Goal: Use online tool/utility: Utilize a website feature to perform a specific function

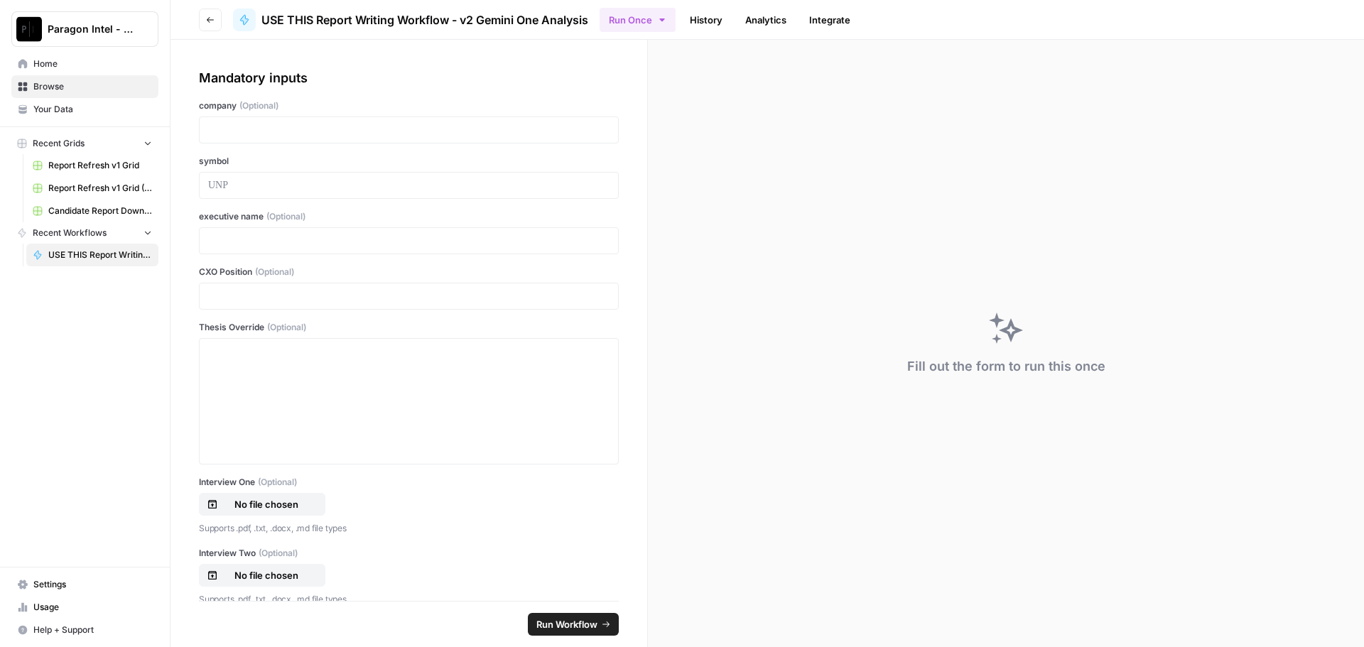
click at [229, 120] on div at bounding box center [409, 130] width 420 height 27
click at [211, 121] on div at bounding box center [409, 130] width 420 height 27
click at [217, 127] on p at bounding box center [408, 130] width 401 height 14
click at [234, 182] on p at bounding box center [408, 185] width 401 height 14
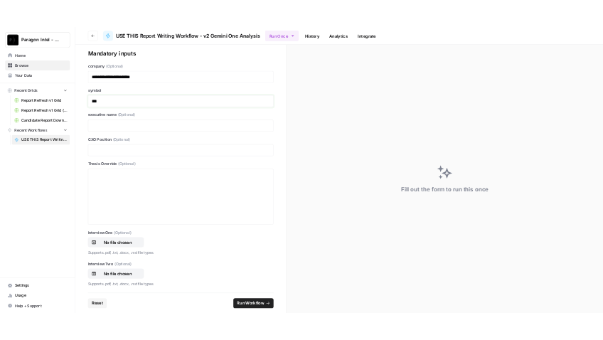
scroll to position [71, 0]
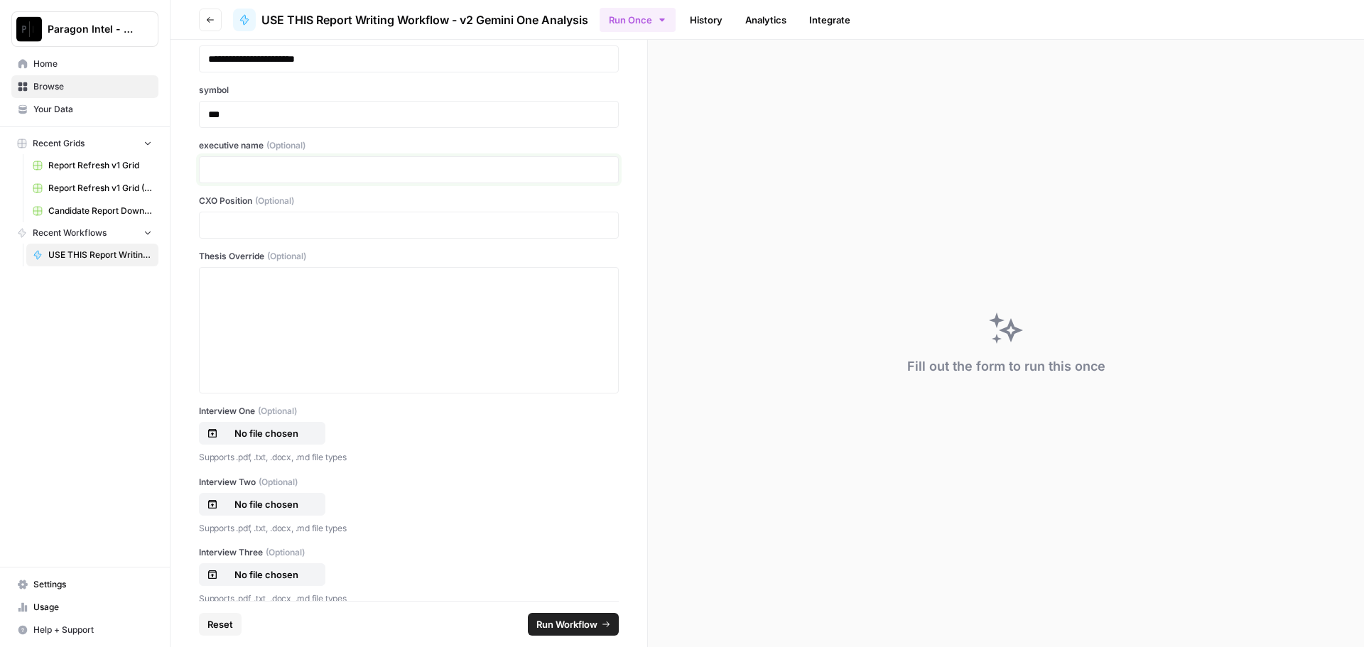
click at [230, 168] on p at bounding box center [408, 170] width 401 height 14
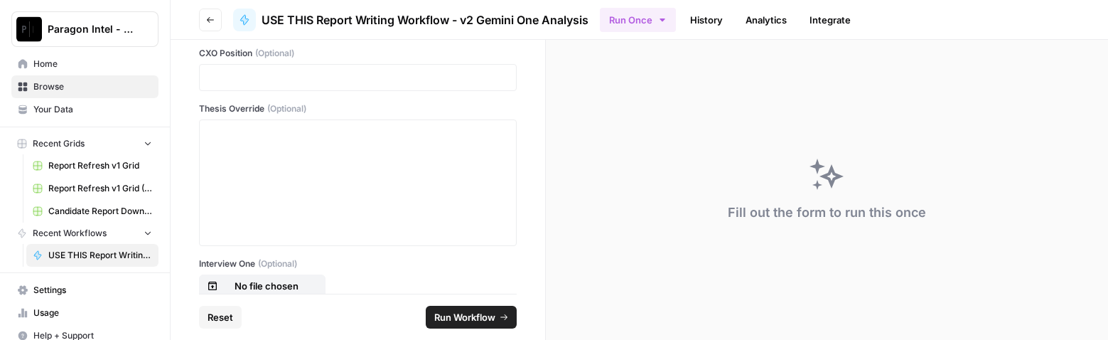
scroll to position [213, 0]
click at [220, 146] on div at bounding box center [357, 188] width 299 height 114
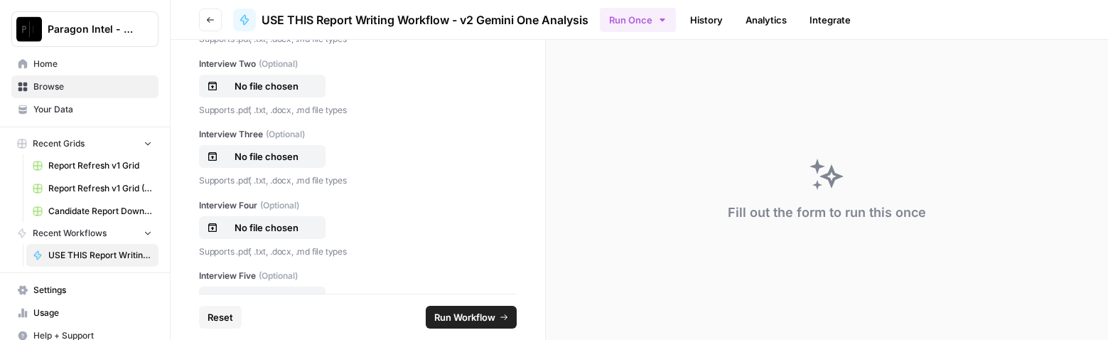
scroll to position [497, 0]
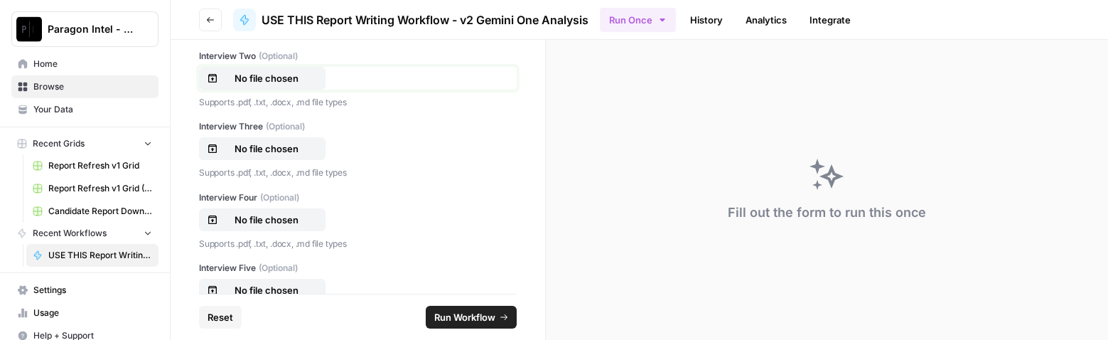
click at [275, 82] on p "No file chosen" at bounding box center [266, 78] width 91 height 14
click at [298, 151] on p "Pages from FDS CEO [PERSON_NAME] Interviews_v7 1.pdf" at bounding box center [266, 149] width 91 height 14
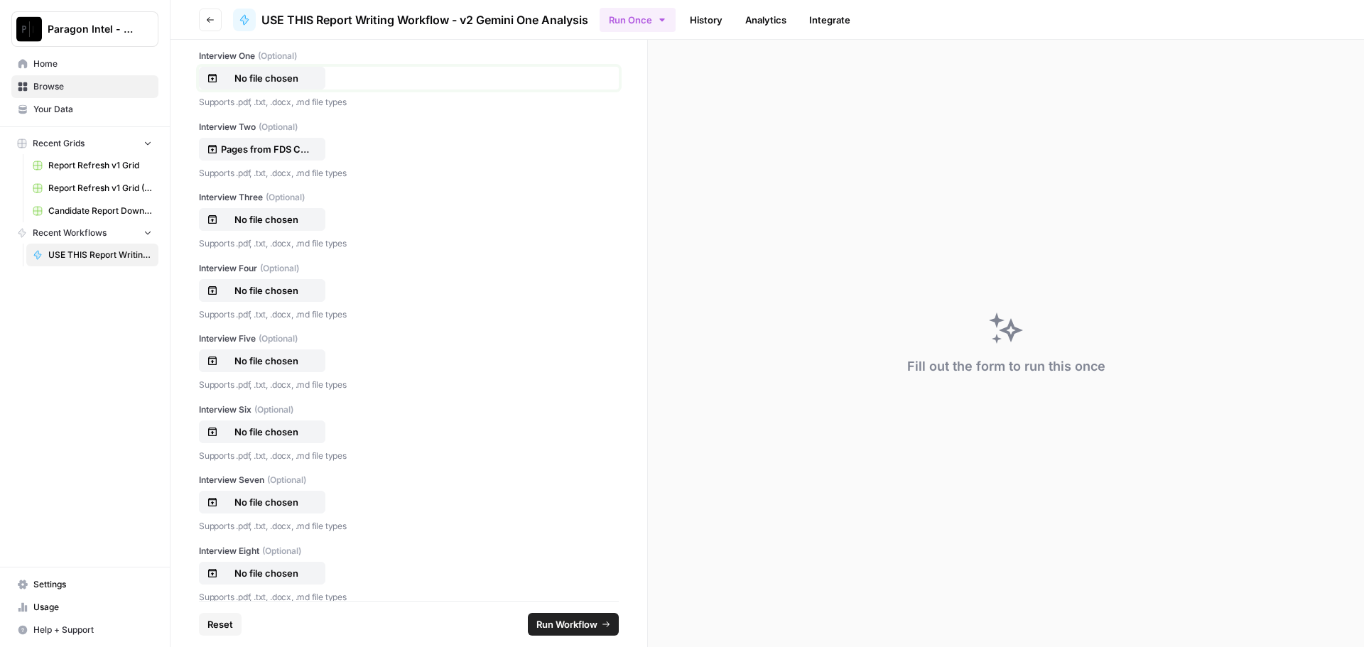
click at [244, 79] on p "No file chosen" at bounding box center [266, 78] width 91 height 14
click at [254, 146] on p "Pages from FDS CEO [PERSON_NAME] Interviews_v7 1.pdf" at bounding box center [266, 149] width 91 height 14
click at [254, 223] on p "No file chosen" at bounding box center [266, 219] width 91 height 14
click at [261, 291] on p "No file chosen" at bounding box center [266, 291] width 91 height 14
click at [272, 362] on p "No file chosen" at bounding box center [266, 361] width 91 height 14
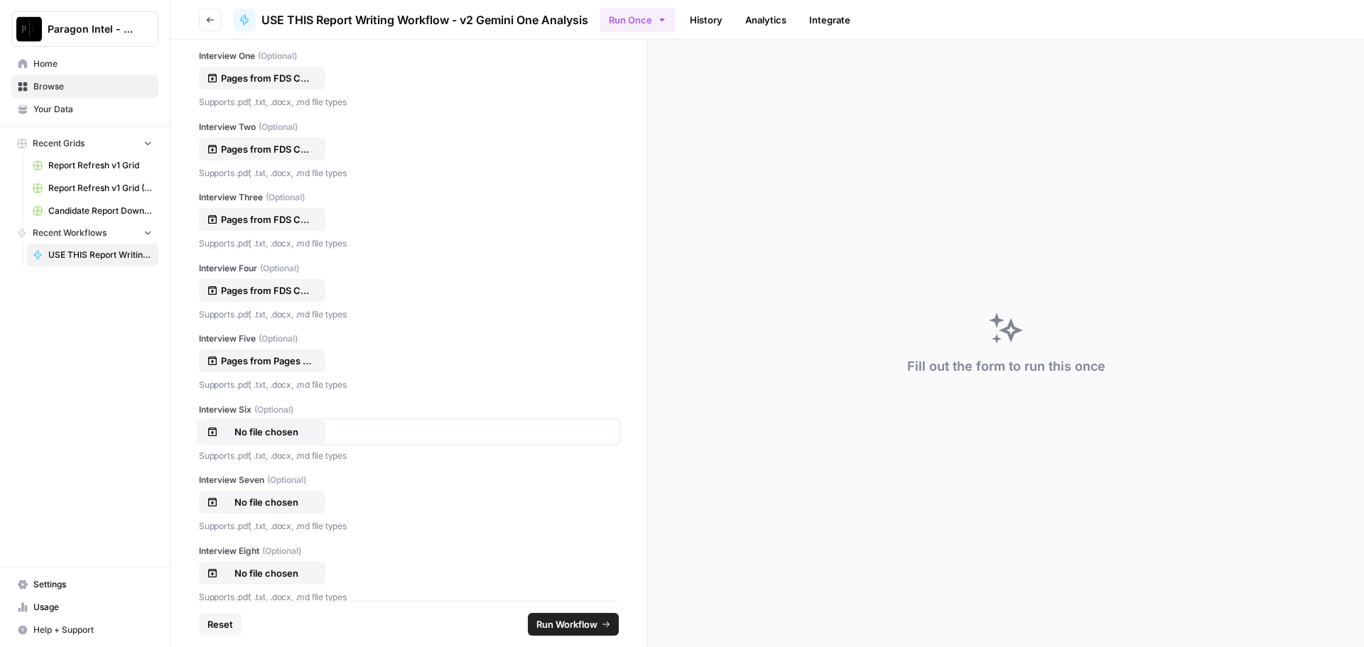
click at [252, 433] on p "No file chosen" at bounding box center [266, 432] width 91 height 14
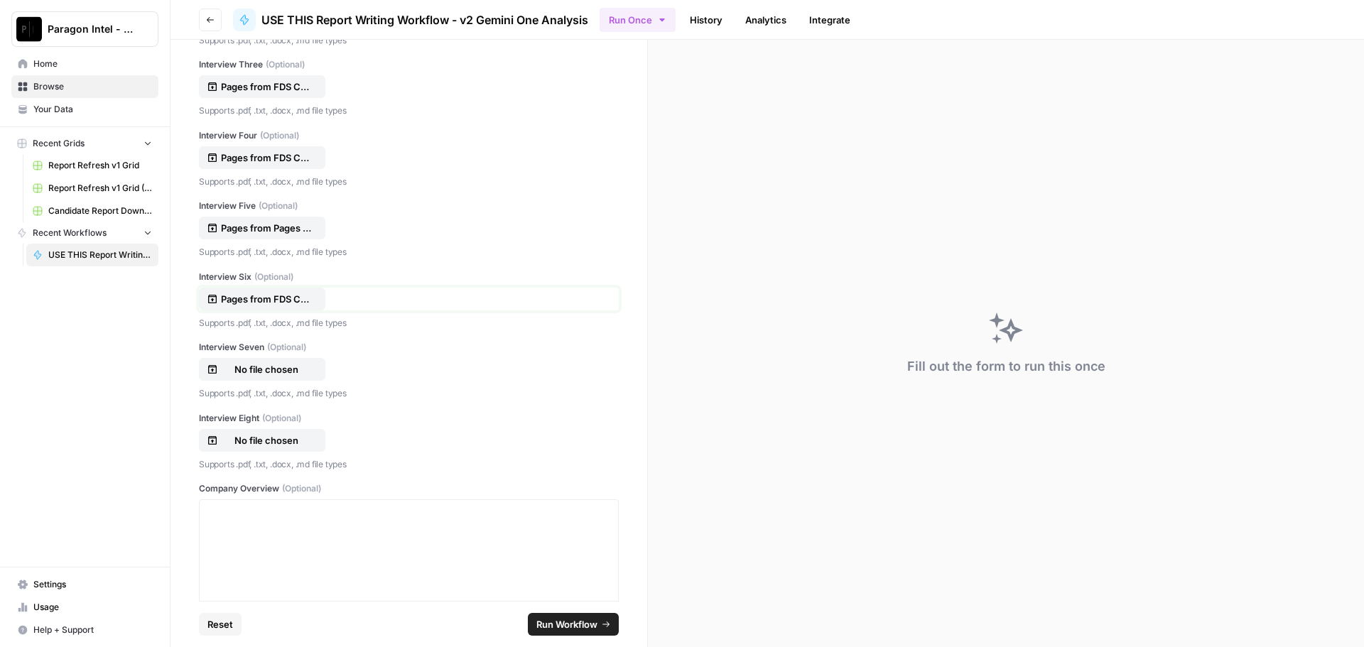
scroll to position [568, 0]
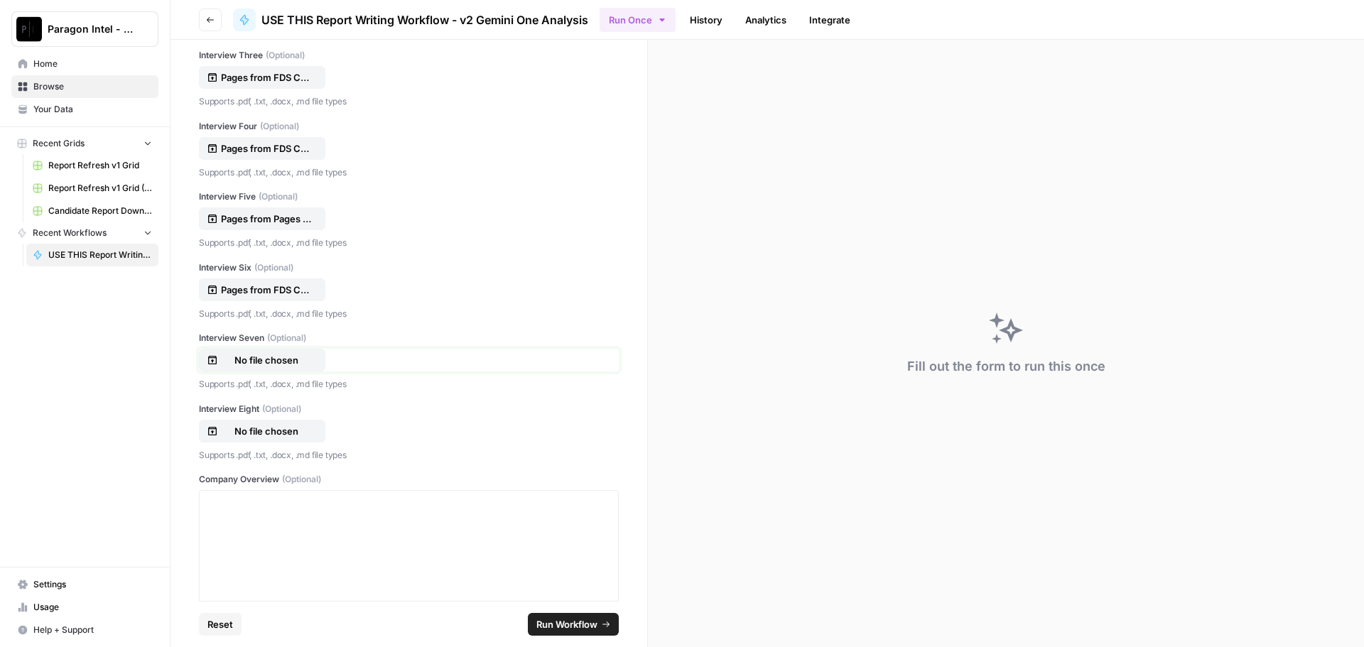
click at [284, 357] on p "No file chosen" at bounding box center [266, 360] width 91 height 14
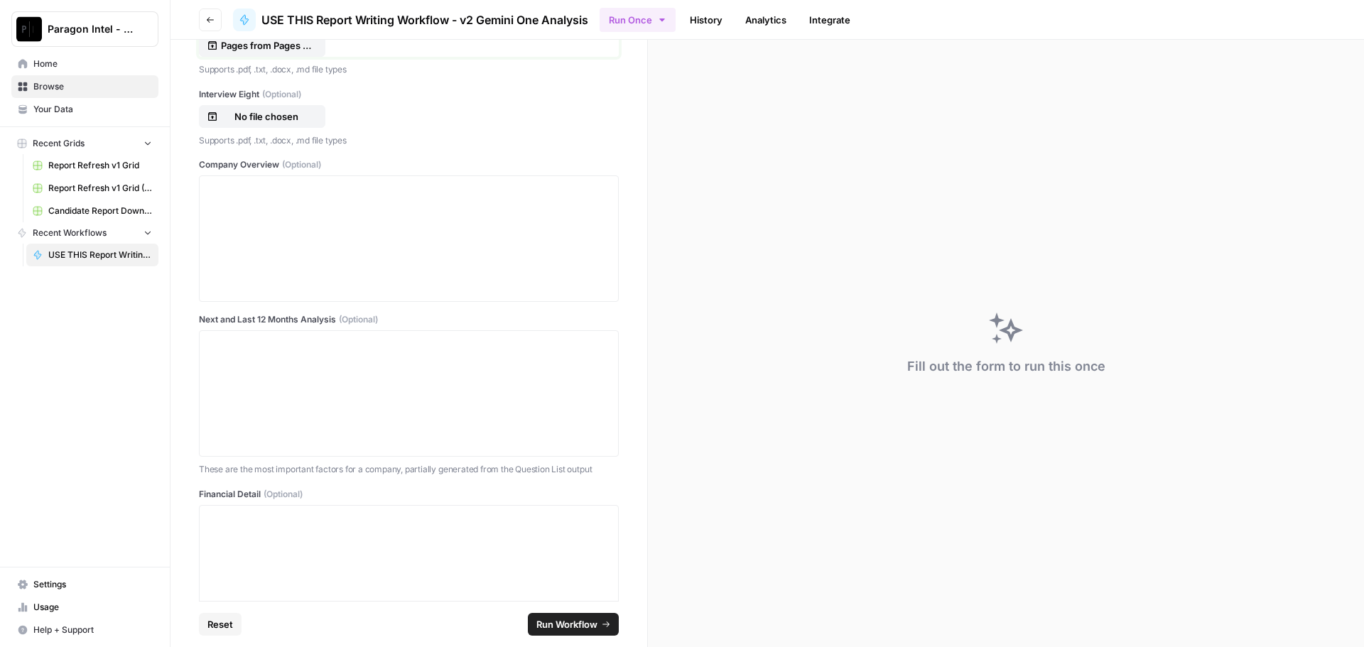
scroll to position [924, 0]
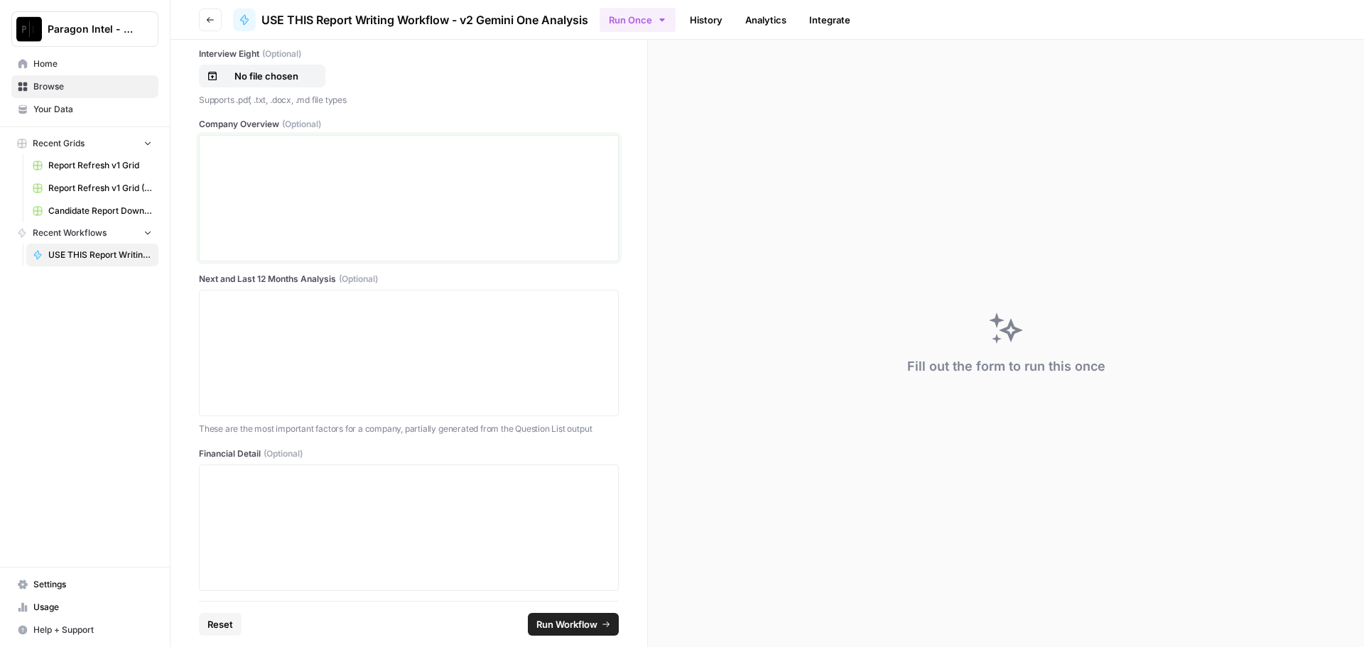
click at [274, 173] on div at bounding box center [408, 198] width 401 height 114
click at [233, 156] on div at bounding box center [408, 198] width 401 height 114
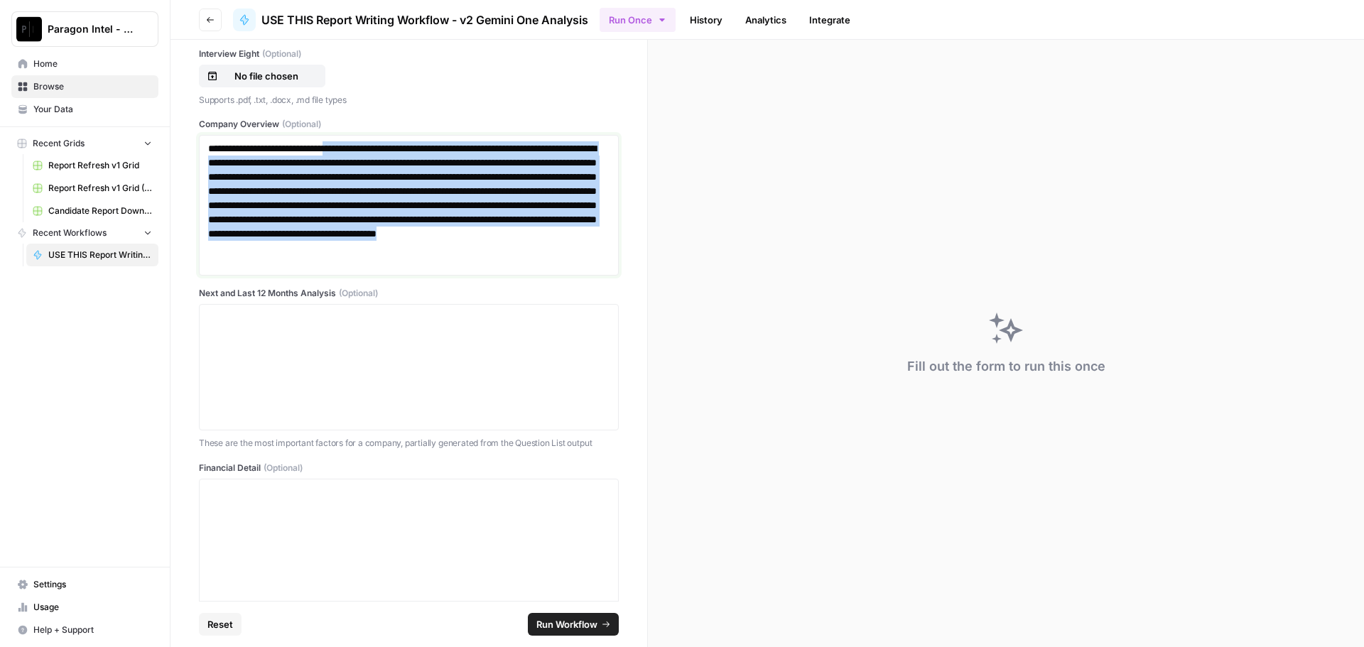
drag, startPoint x: 380, startPoint y: 149, endPoint x: 546, endPoint y: 272, distance: 206.6
click at [546, 272] on div "**********" at bounding box center [409, 205] width 420 height 141
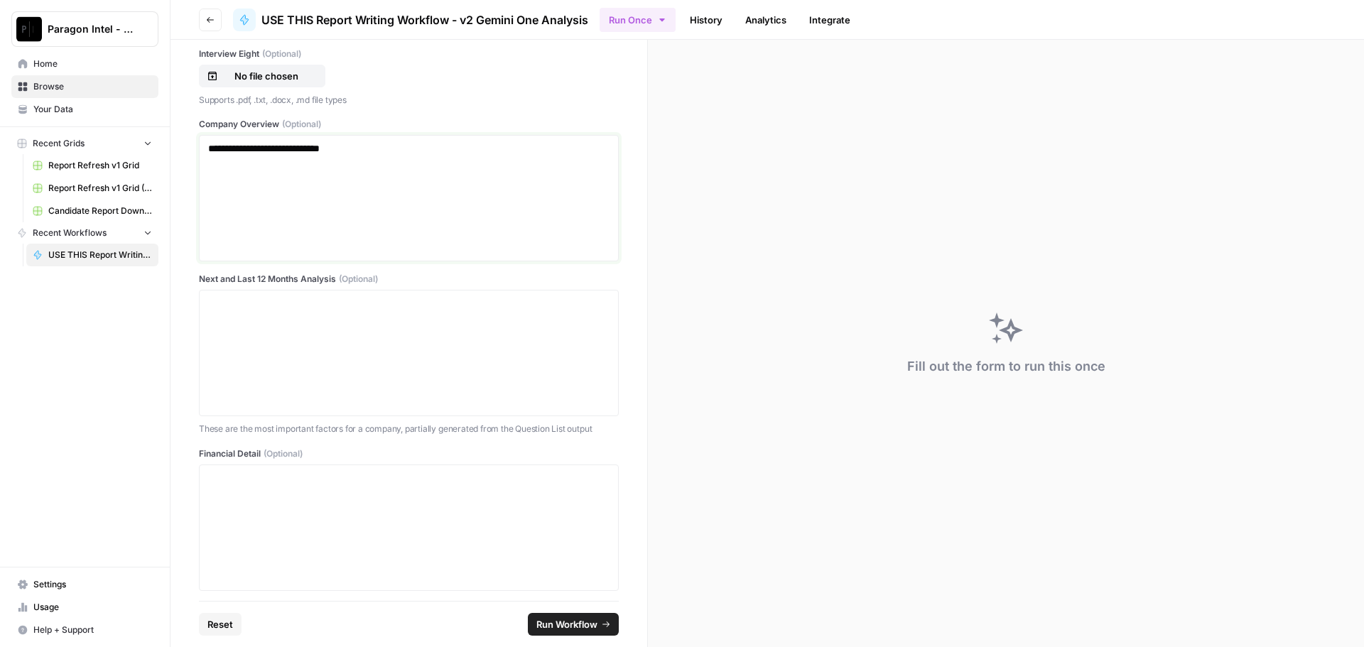
click at [386, 144] on p "**********" at bounding box center [403, 148] width 391 height 14
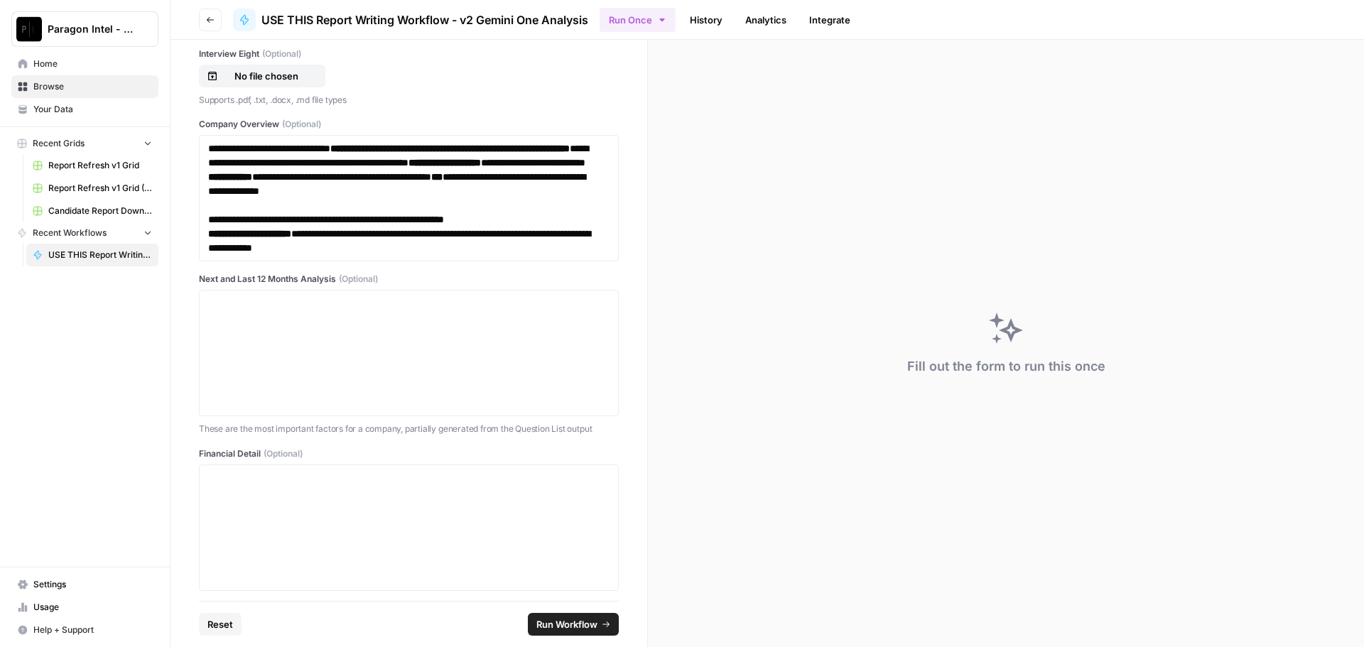
drag, startPoint x: 392, startPoint y: 140, endPoint x: 417, endPoint y: 212, distance: 76.9
click at [426, 212] on div "**********" at bounding box center [409, 198] width 420 height 126
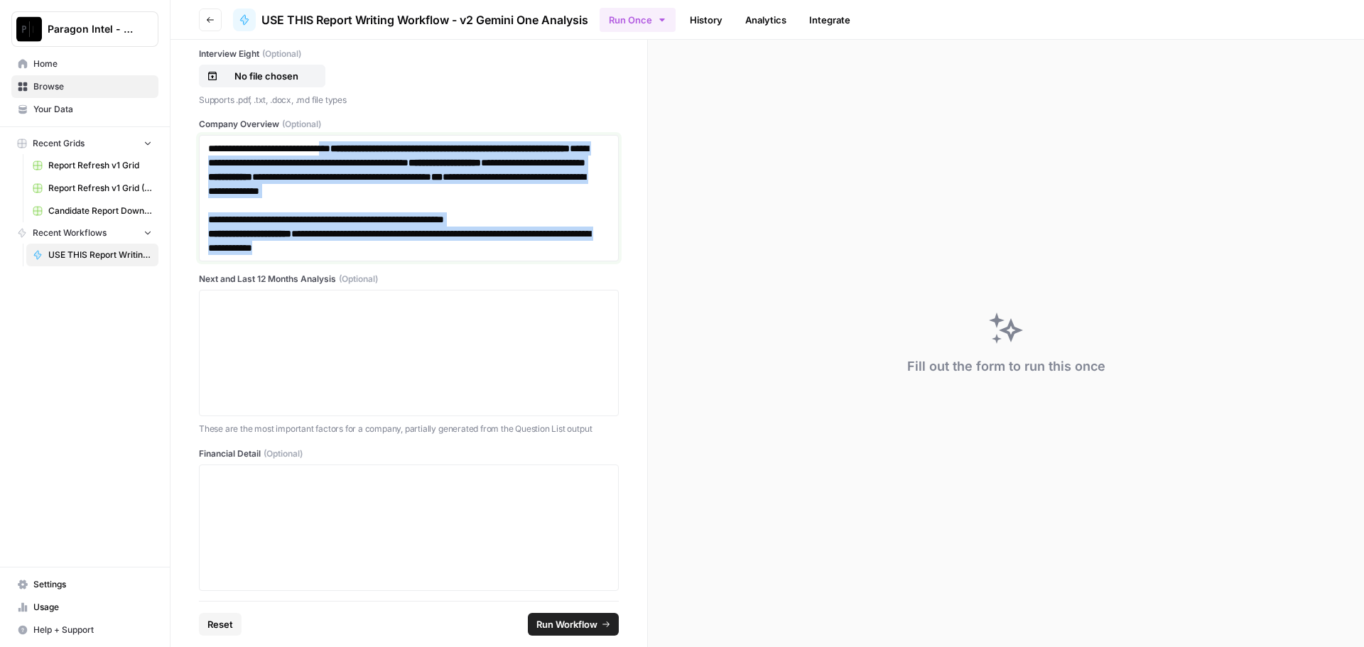
drag, startPoint x: 418, startPoint y: 247, endPoint x: 377, endPoint y: 140, distance: 114.3
click at [377, 140] on div "**********" at bounding box center [409, 198] width 420 height 126
click at [477, 232] on p "**********" at bounding box center [403, 241] width 391 height 28
click at [373, 205] on p "**********" at bounding box center [403, 176] width 391 height 71
click at [379, 205] on p "**********" at bounding box center [403, 176] width 391 height 71
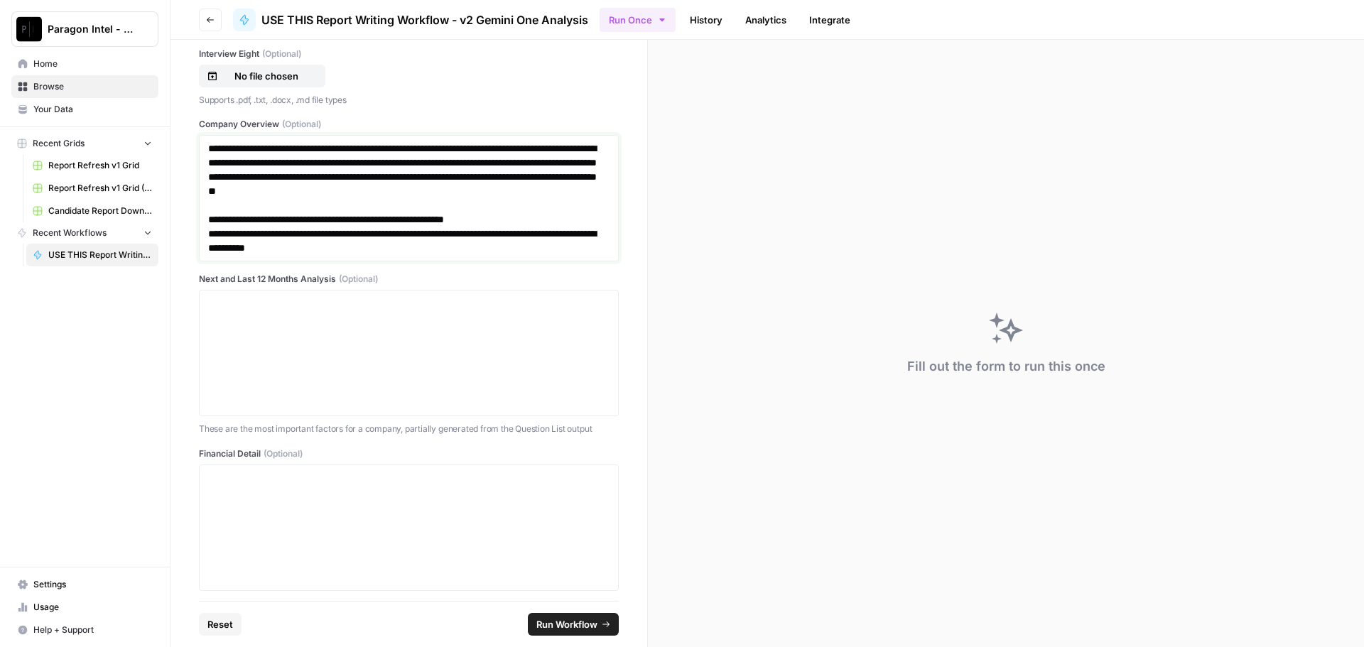
click at [210, 216] on p "**********" at bounding box center [403, 219] width 391 height 14
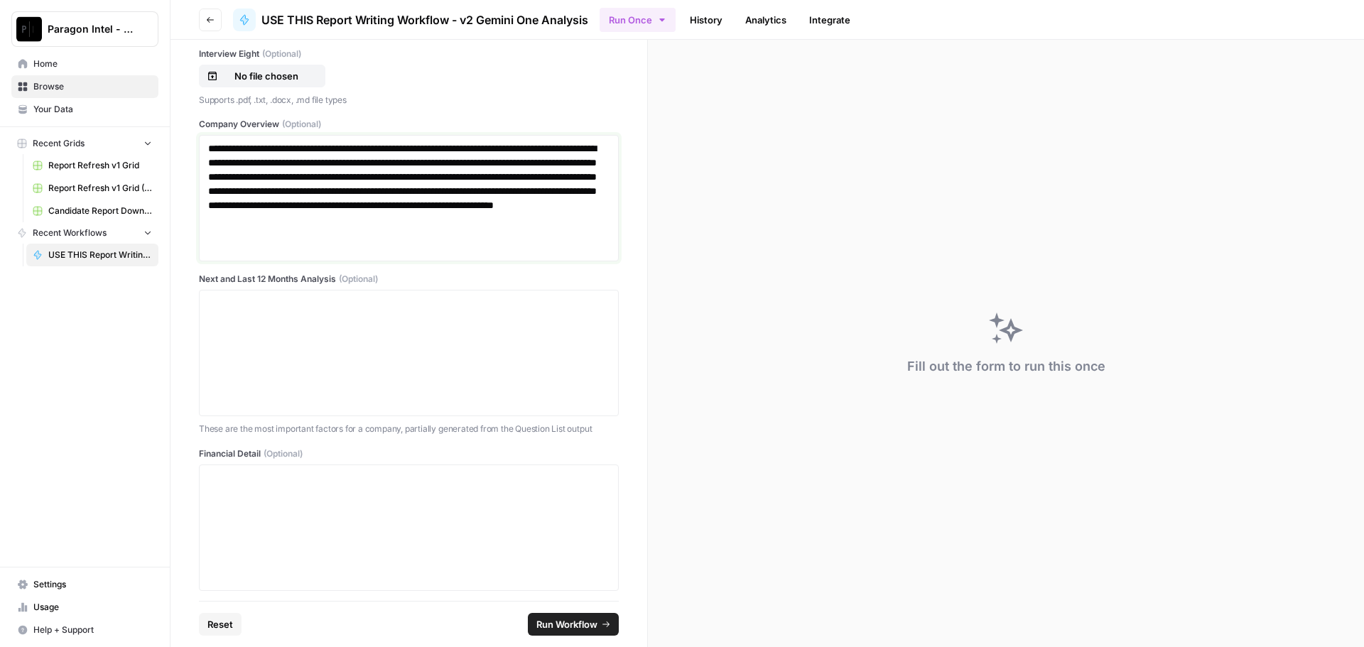
click at [528, 234] on p "**********" at bounding box center [403, 190] width 391 height 99
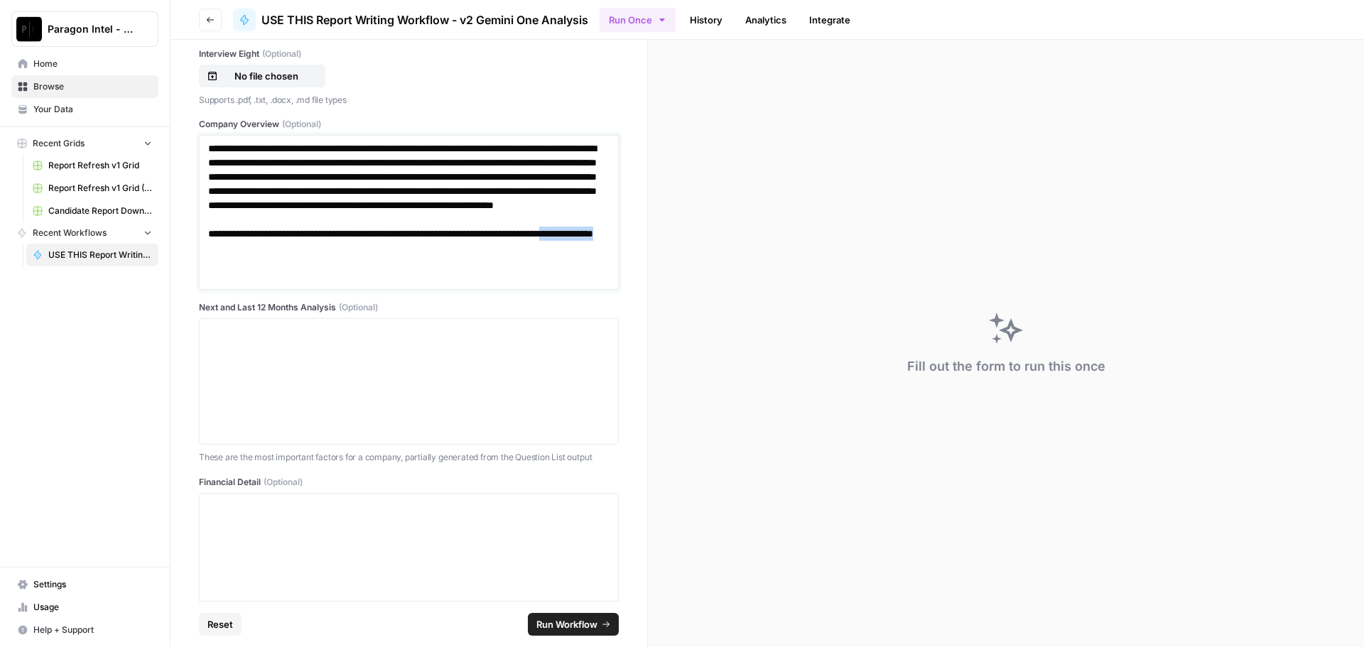
drag, startPoint x: 259, startPoint y: 281, endPoint x: 399, endPoint y: 269, distance: 139.8
click at [387, 274] on p "**********" at bounding box center [403, 212] width 391 height 142
drag, startPoint x: 401, startPoint y: 271, endPoint x: 446, endPoint y: 265, distance: 45.1
click at [443, 267] on p "**********" at bounding box center [403, 212] width 391 height 142
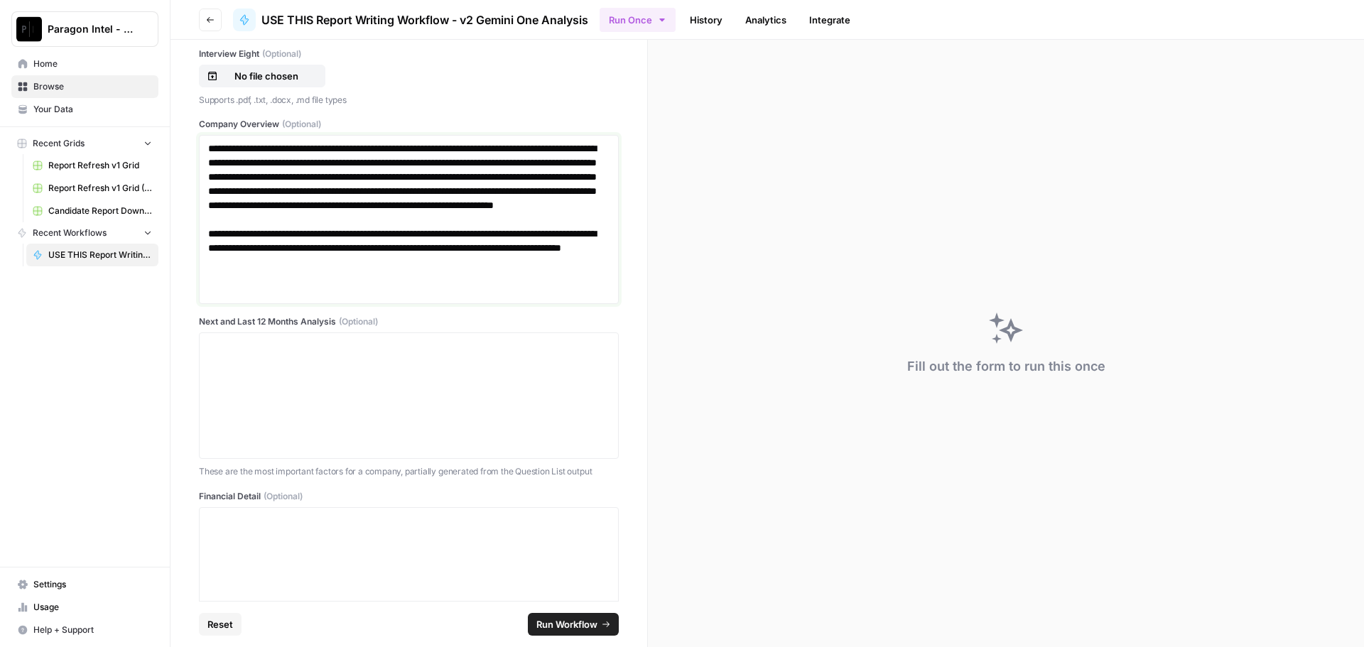
drag, startPoint x: 448, startPoint y: 294, endPoint x: 503, endPoint y: 281, distance: 57.0
click at [454, 292] on p "**********" at bounding box center [403, 219] width 391 height 156
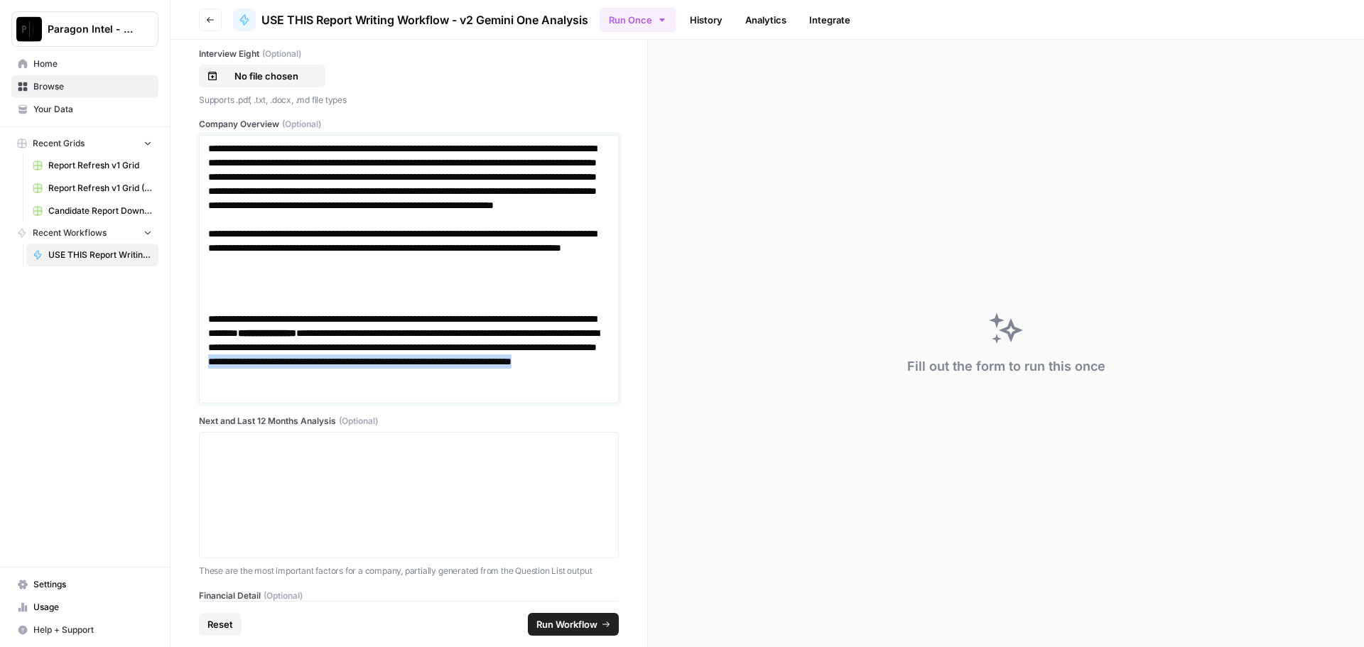
click at [259, 392] on p "**********" at bounding box center [403, 354] width 391 height 85
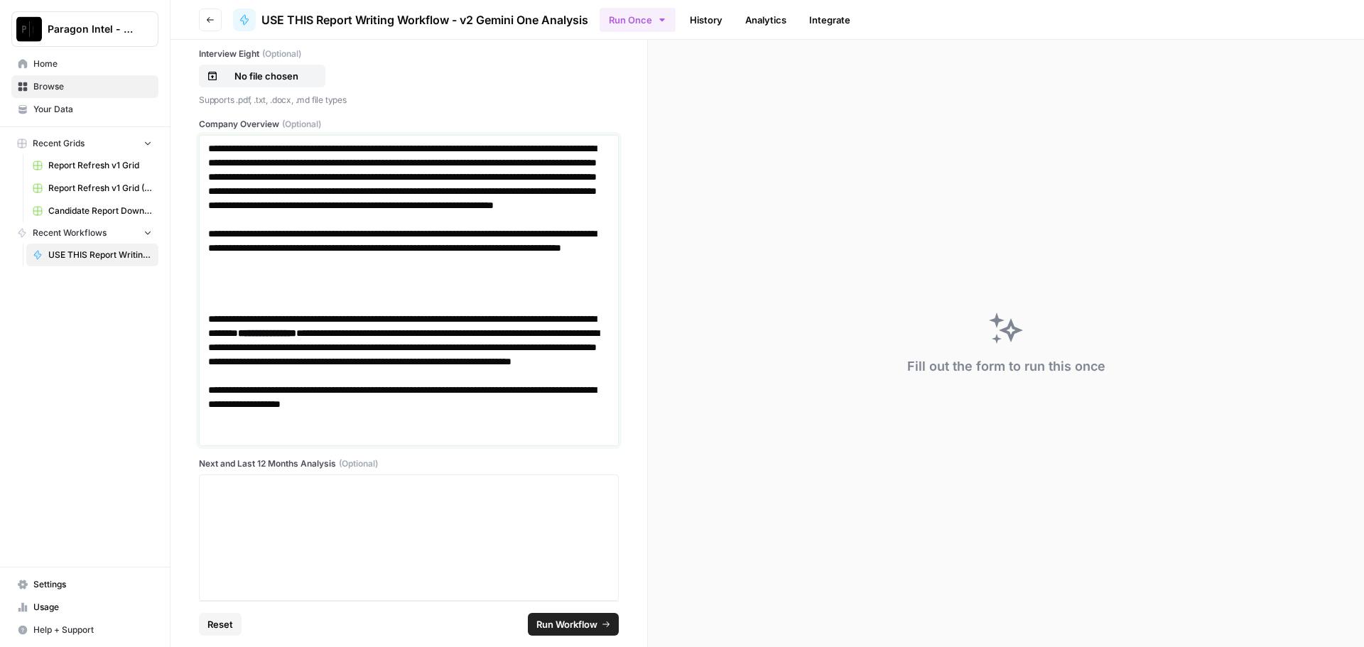
scroll to position [995, 0]
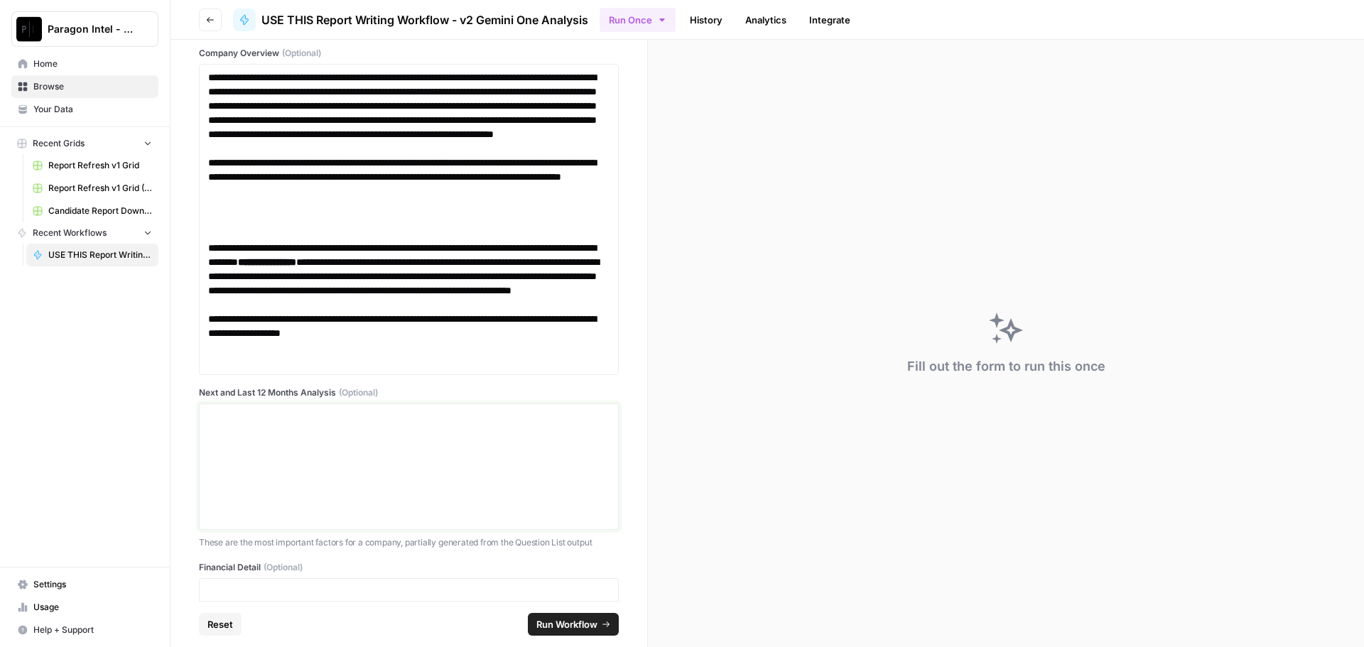
click at [230, 436] on div at bounding box center [408, 467] width 401 height 114
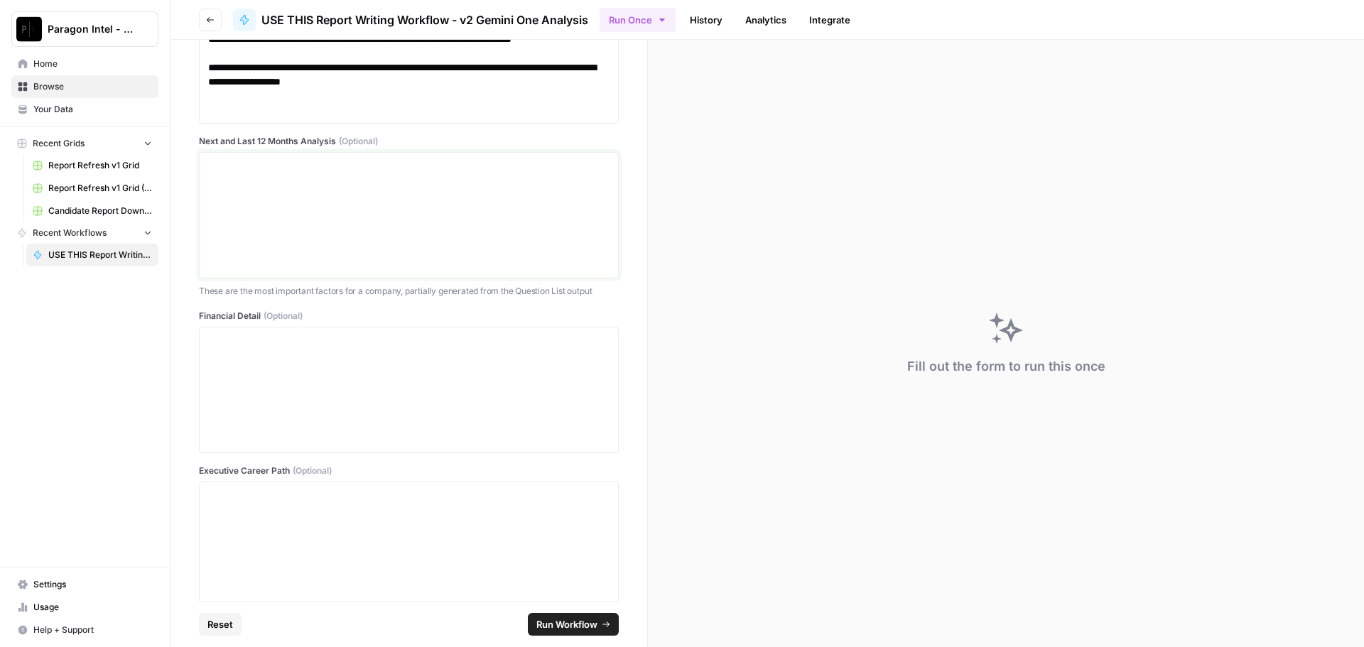
scroll to position [1247, 0]
click at [304, 343] on p at bounding box center [408, 340] width 401 height 14
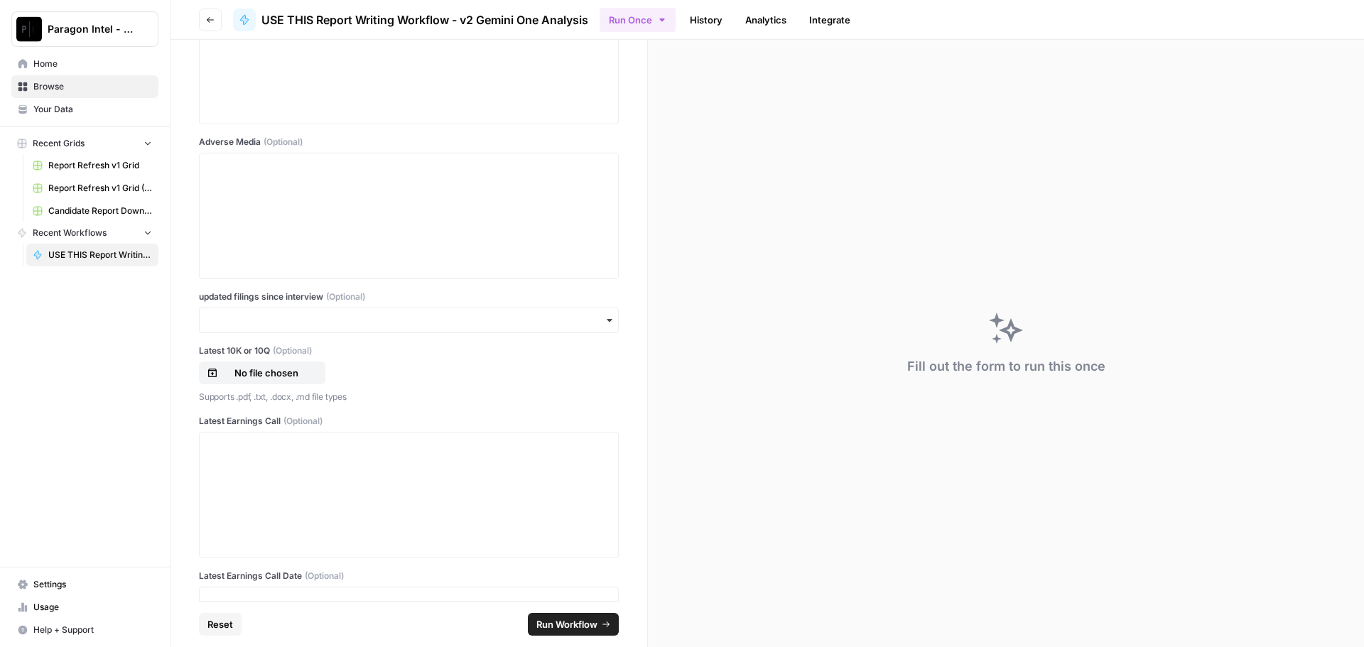
scroll to position [2731, 0]
click at [266, 198] on div at bounding box center [408, 213] width 401 height 114
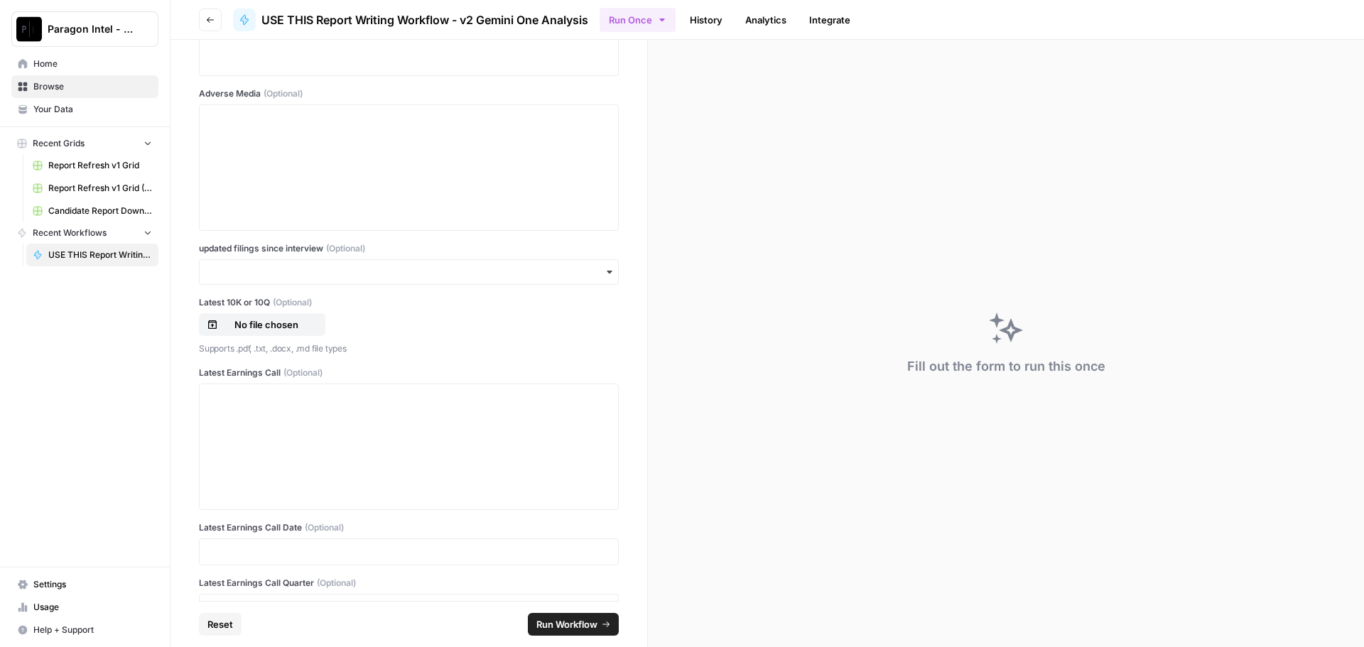
scroll to position [2813, 0]
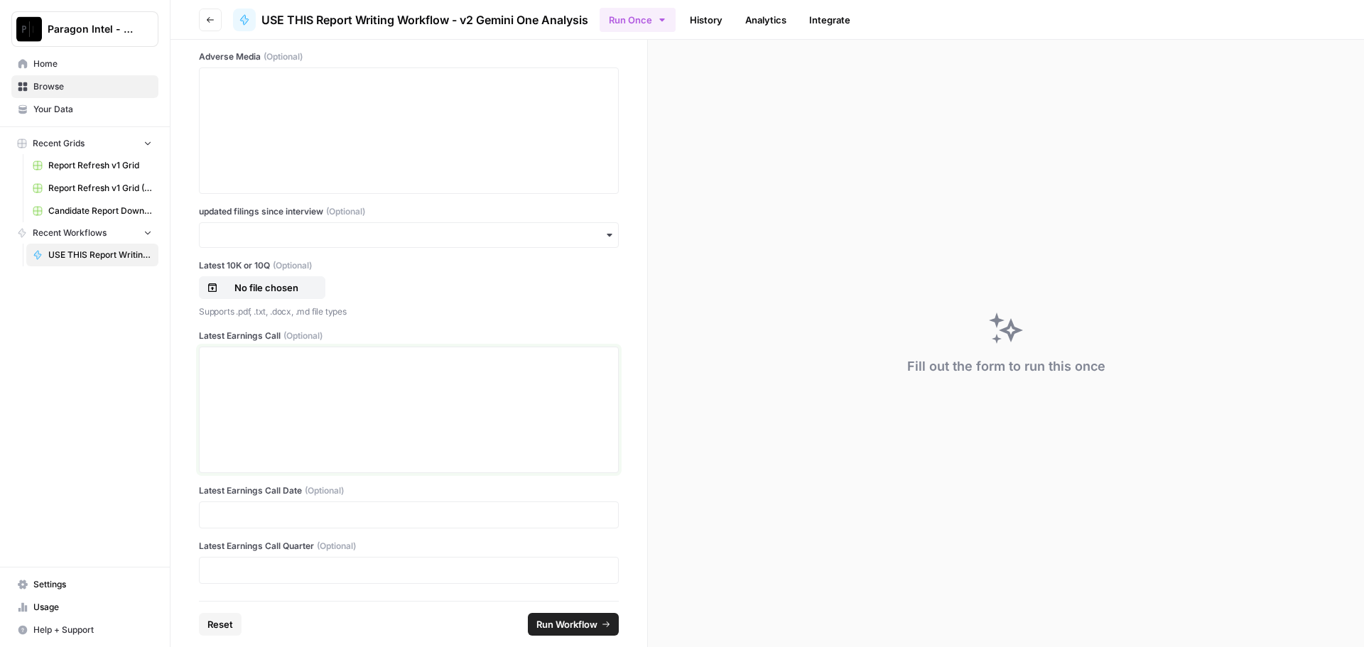
click at [317, 394] on div at bounding box center [408, 410] width 401 height 114
click at [604, 237] on icon "button" at bounding box center [609, 235] width 11 height 11
drag, startPoint x: 270, startPoint y: 271, endPoint x: 340, endPoint y: 284, distance: 70.7
click at [274, 273] on div "yes" at bounding box center [404, 273] width 408 height 27
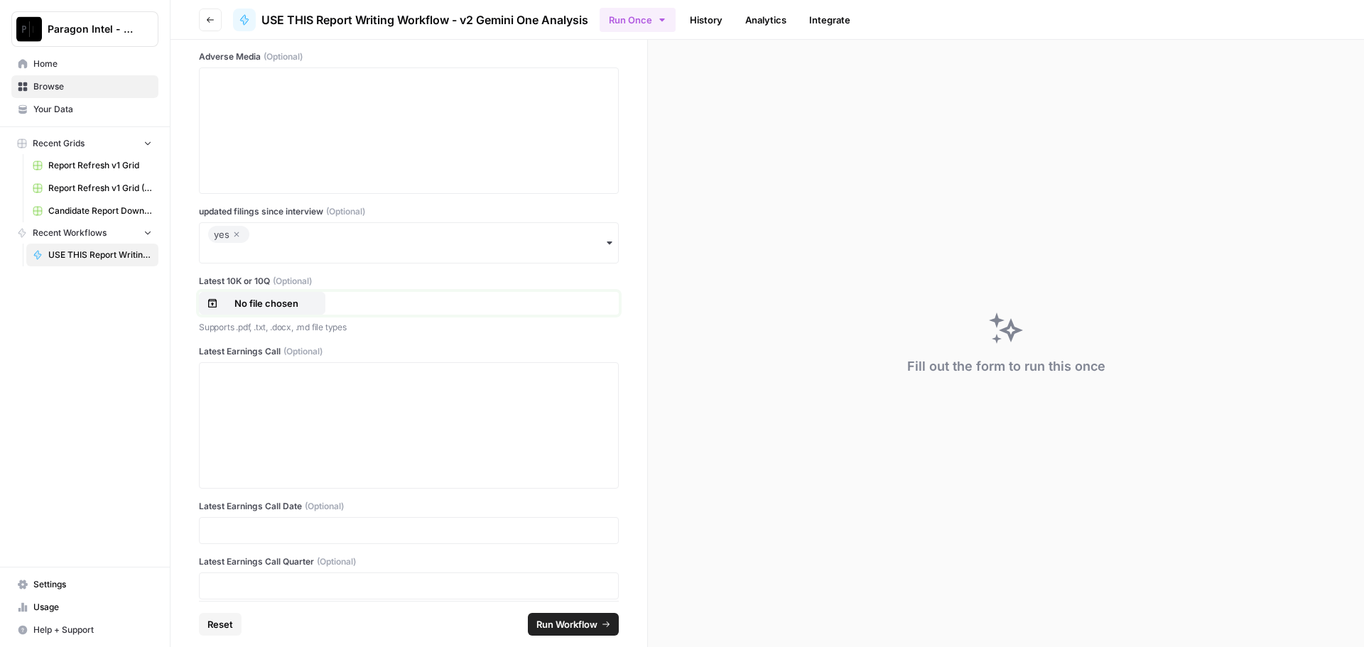
click at [275, 303] on p "No file chosen" at bounding box center [266, 303] width 91 height 14
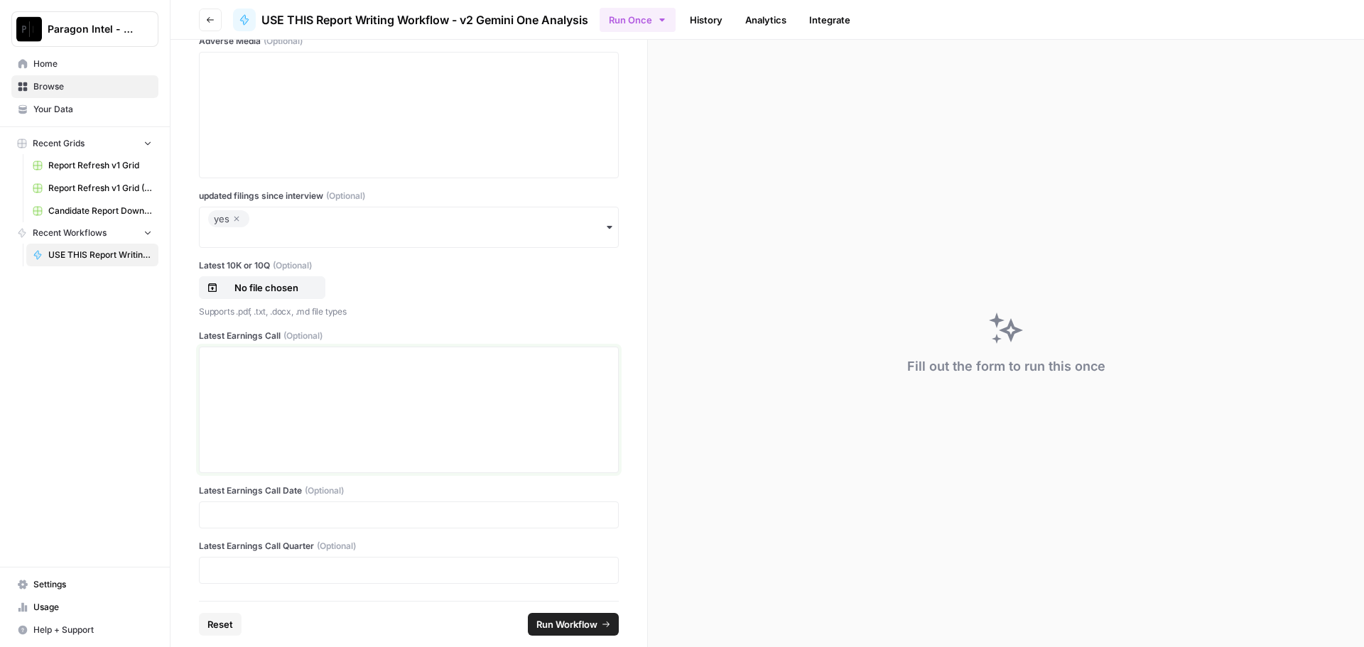
click at [220, 362] on p at bounding box center [408, 360] width 401 height 14
click at [260, 354] on p at bounding box center [408, 360] width 401 height 14
click at [277, 286] on p "No file chosen" at bounding box center [266, 288] width 91 height 14
click at [205, 360] on div at bounding box center [409, 410] width 420 height 126
click at [235, 363] on p at bounding box center [408, 360] width 401 height 14
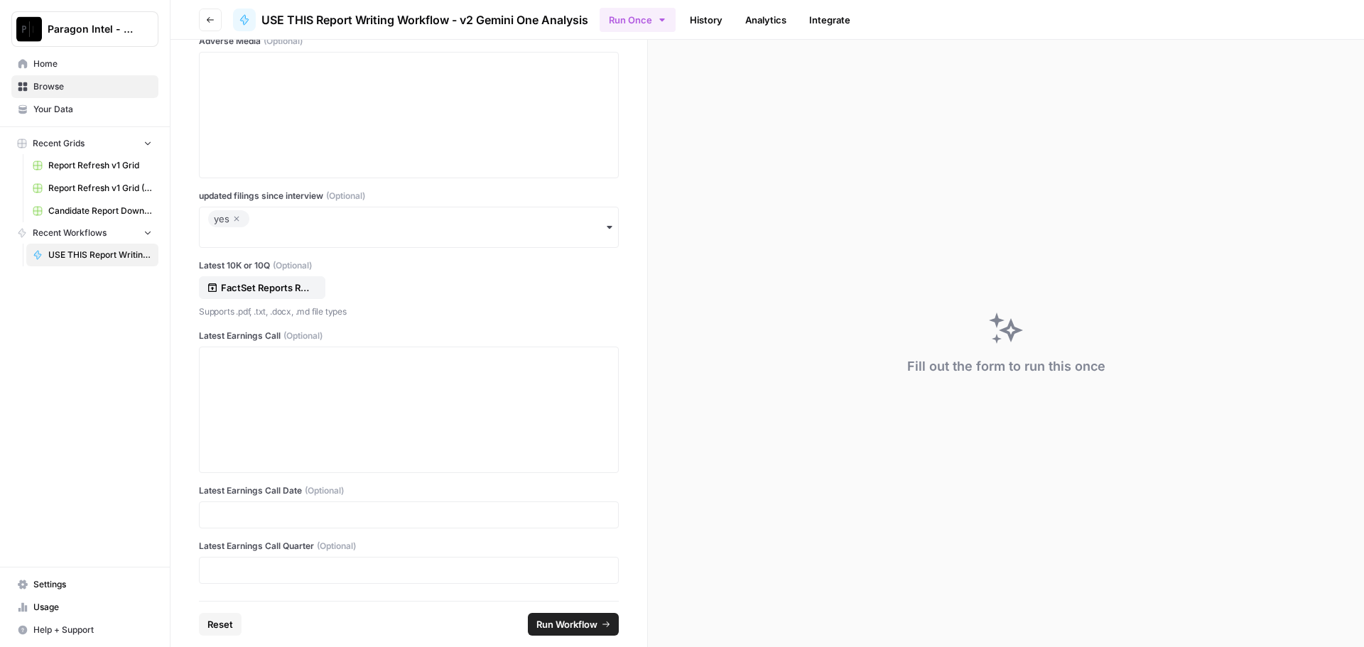
click at [286, 334] on span "(Optional)" at bounding box center [303, 336] width 39 height 13
click at [330, 513] on p at bounding box center [408, 515] width 401 height 14
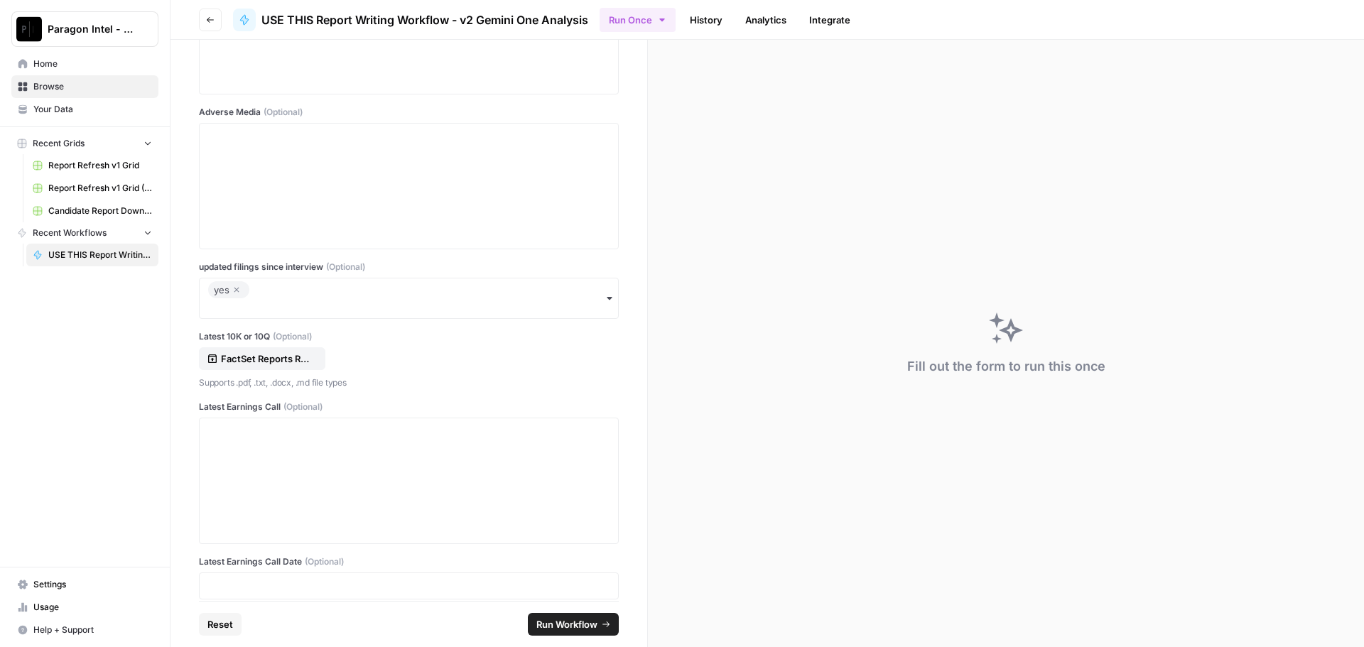
click at [253, 422] on div "Latest Earnings Call (Optional)" at bounding box center [409, 473] width 420 height 144
click at [252, 422] on div at bounding box center [409, 481] width 420 height 126
click at [211, 379] on p "Supports .pdf, .txt, .docx, .md file types" at bounding box center [409, 383] width 420 height 14
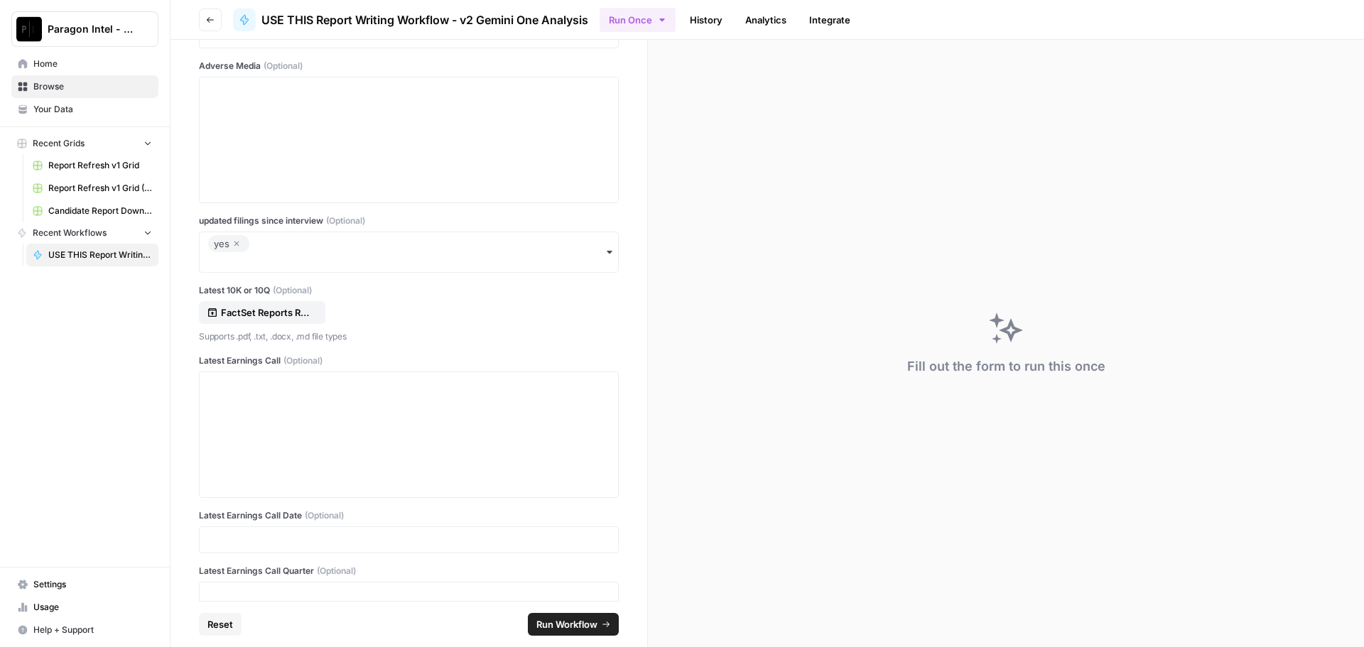
scroll to position [2829, 0]
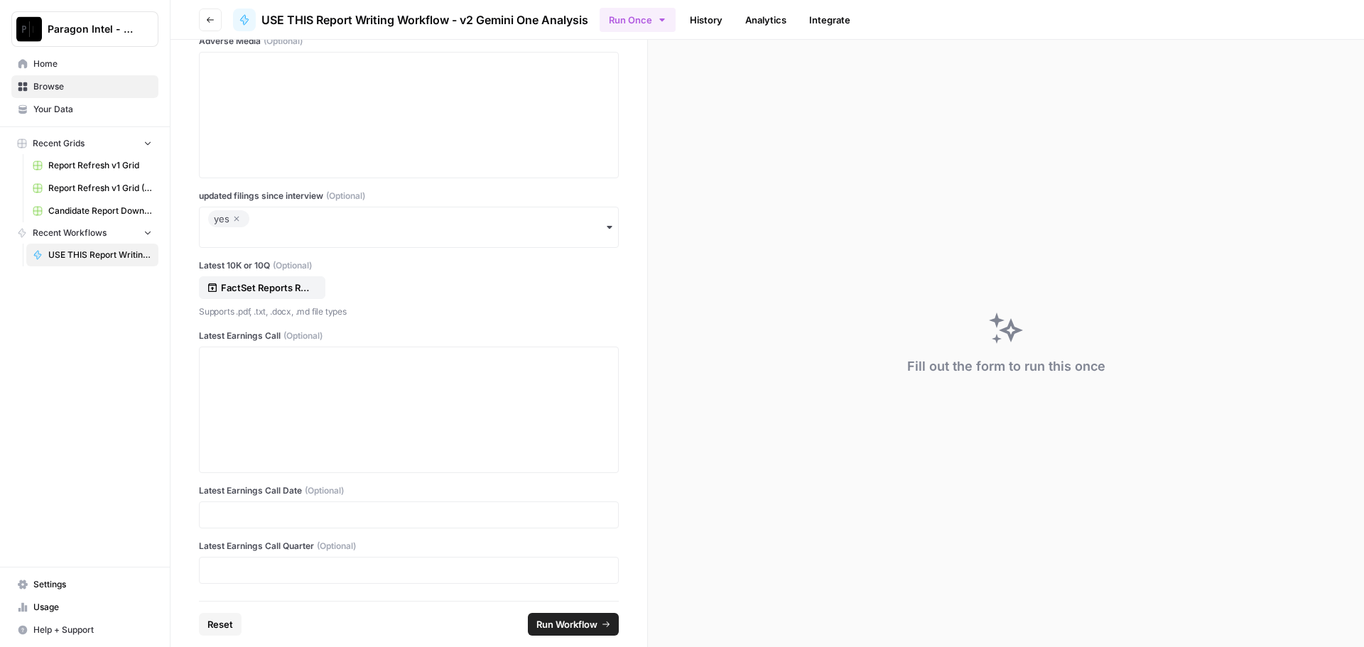
click at [293, 500] on div "Latest Earnings Call Date (Optional)" at bounding box center [409, 507] width 420 height 44
click at [263, 512] on p at bounding box center [408, 515] width 401 height 14
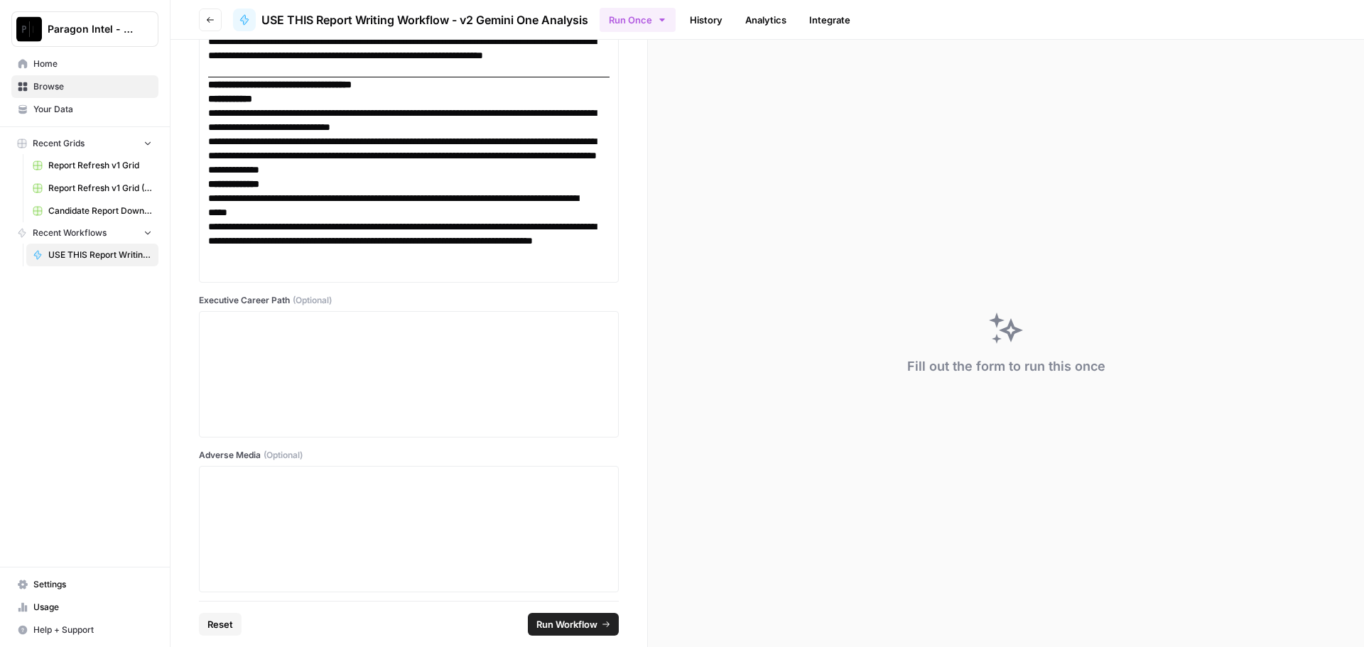
scroll to position [2402, 0]
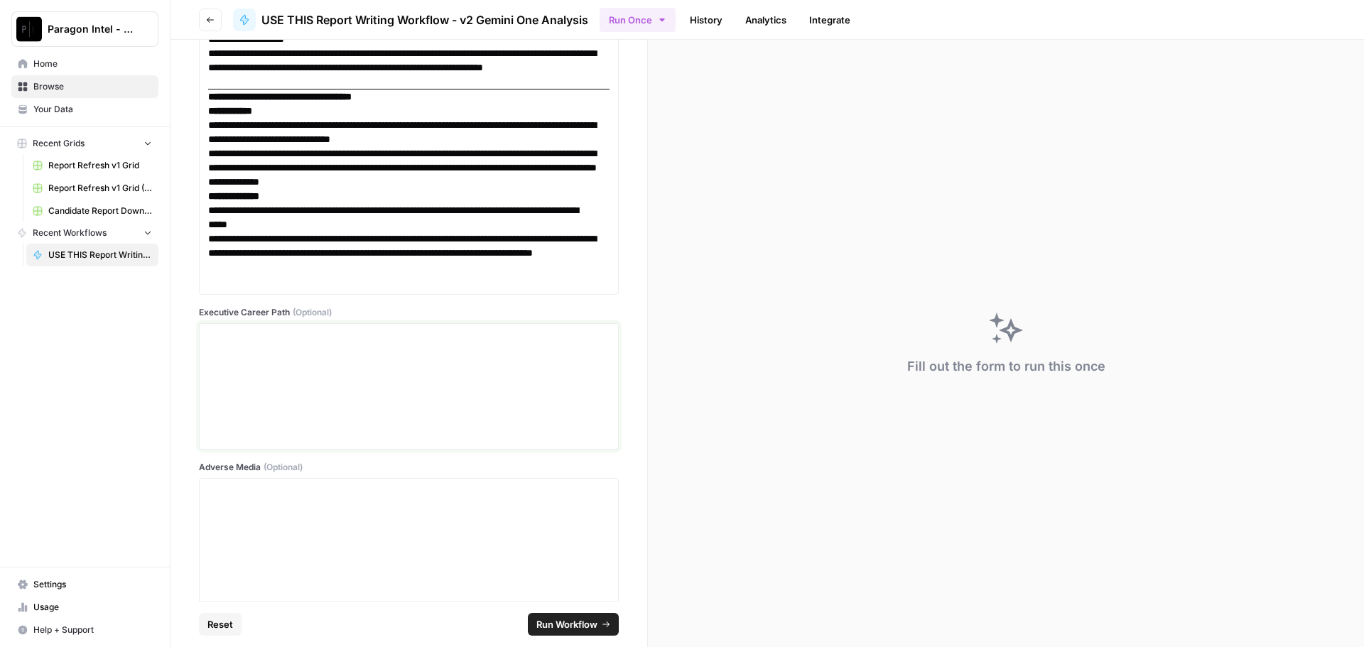
click at [236, 342] on p at bounding box center [408, 337] width 401 height 14
click at [244, 345] on div at bounding box center [408, 387] width 401 height 114
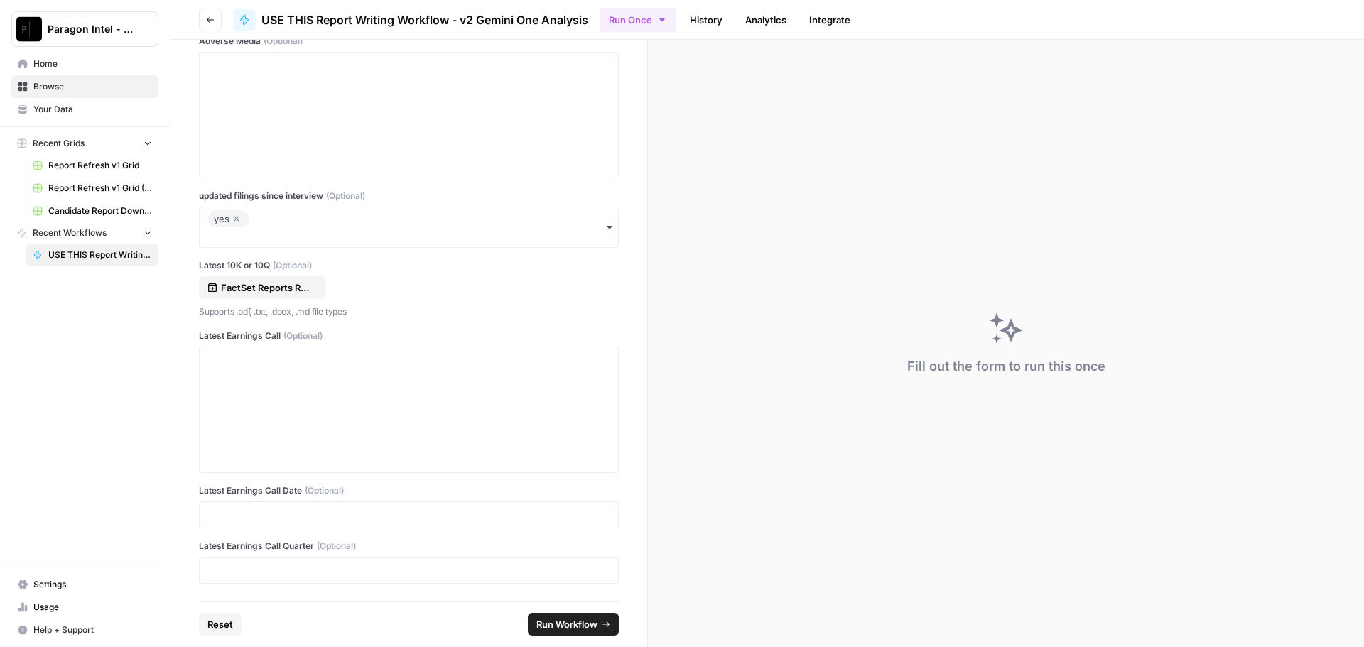
scroll to position [3383, 0]
click at [225, 368] on div at bounding box center [408, 410] width 401 height 114
click at [223, 510] on p at bounding box center [408, 515] width 401 height 14
click at [214, 503] on div at bounding box center [409, 515] width 420 height 27
click at [216, 514] on p at bounding box center [408, 515] width 401 height 14
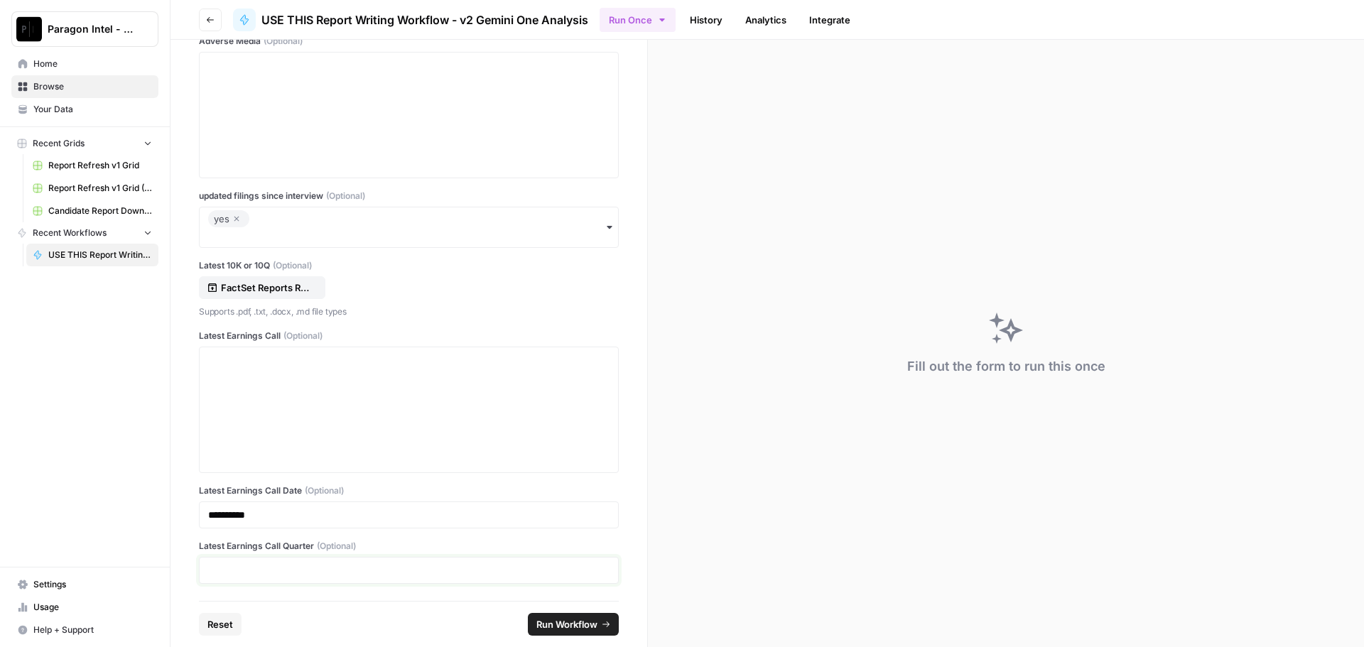
click at [220, 571] on p at bounding box center [408, 570] width 401 height 14
click at [223, 573] on p "******" at bounding box center [403, 570] width 391 height 14
click at [559, 616] on button "Run Workflow" at bounding box center [573, 624] width 91 height 23
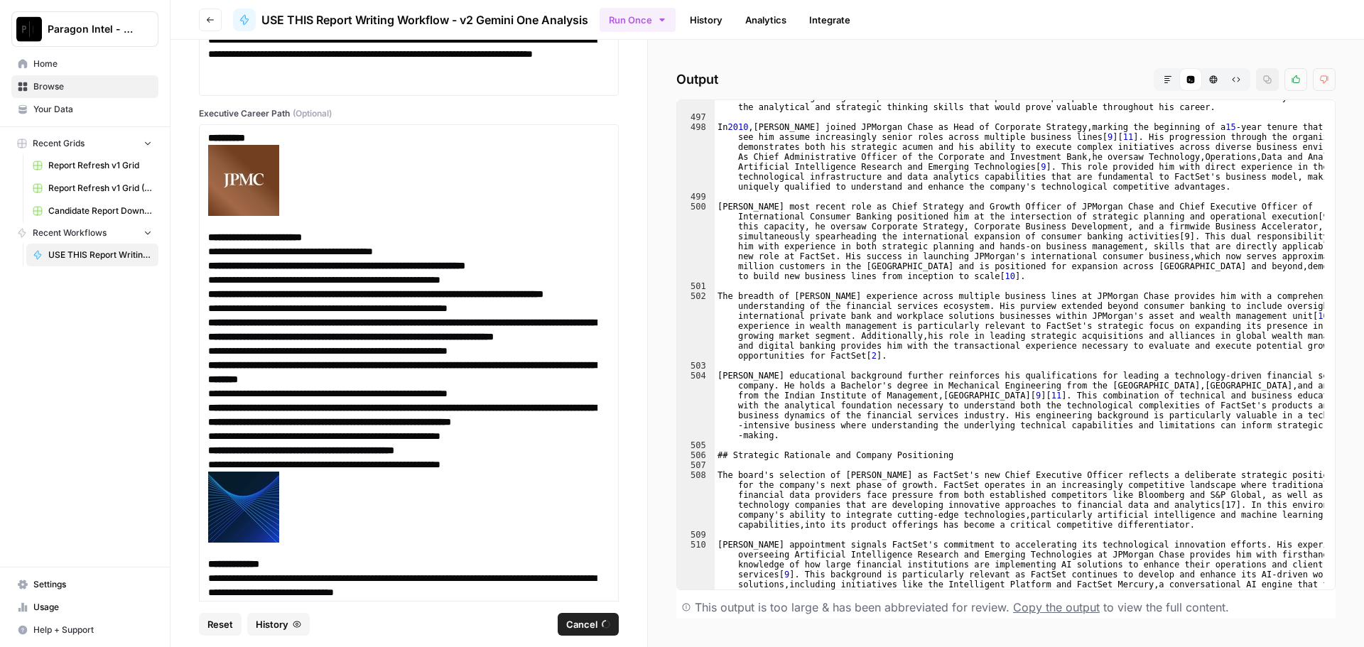
scroll to position [11219, 0]
